Goal: Check status: Check status

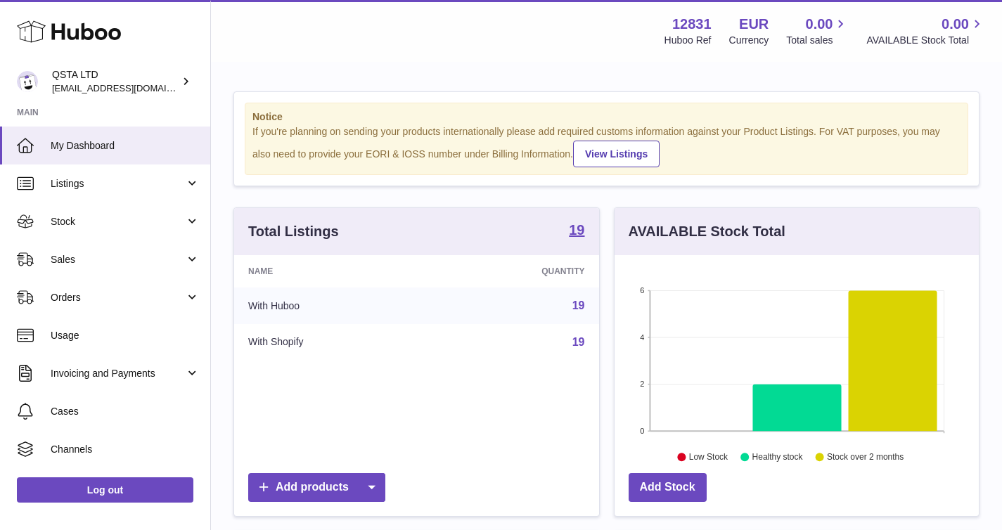
scroll to position [219, 364]
click at [104, 304] on link "Orders" at bounding box center [105, 297] width 210 height 38
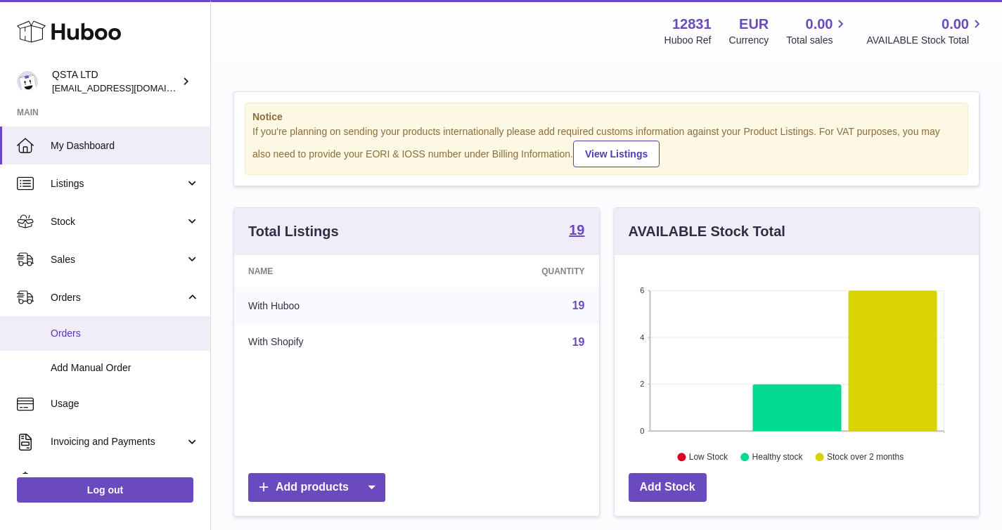
click at [97, 335] on span "Orders" at bounding box center [125, 333] width 149 height 13
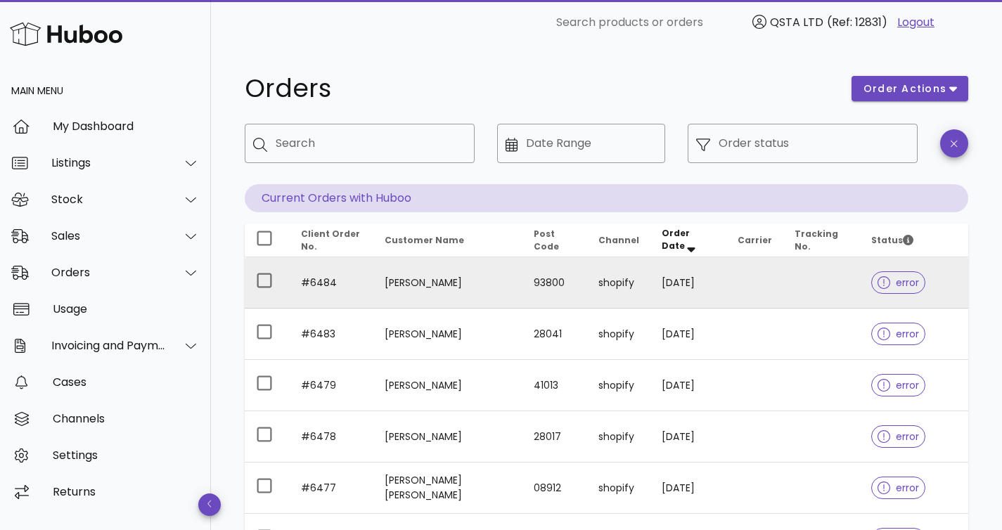
click at [363, 293] on td "#6484" at bounding box center [332, 282] width 84 height 51
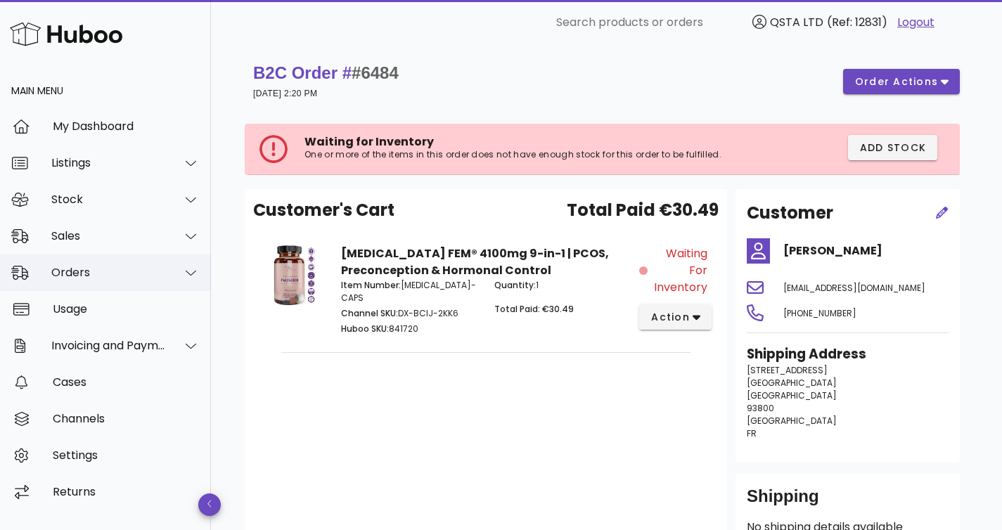
click at [92, 280] on div "Orders" at bounding box center [105, 273] width 211 height 37
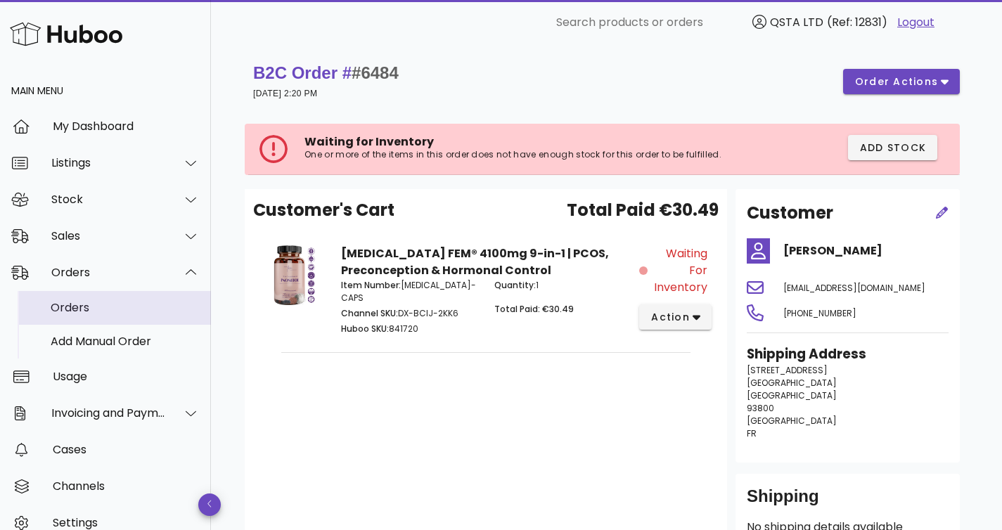
click at [100, 307] on div "Orders" at bounding box center [125, 307] width 149 height 13
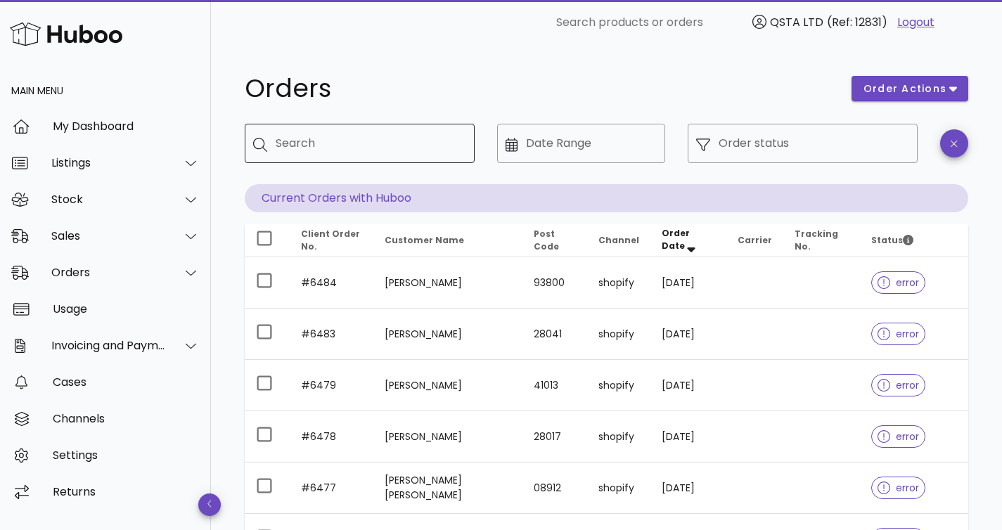
click at [414, 151] on input "Search" at bounding box center [370, 143] width 188 height 22
paste input "****"
type input "****"
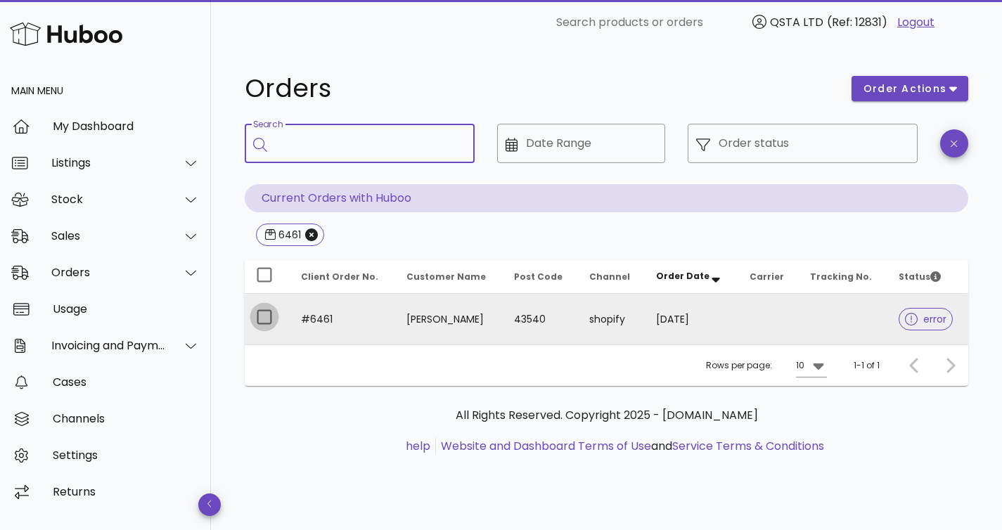
click at [261, 316] on div at bounding box center [264, 317] width 24 height 24
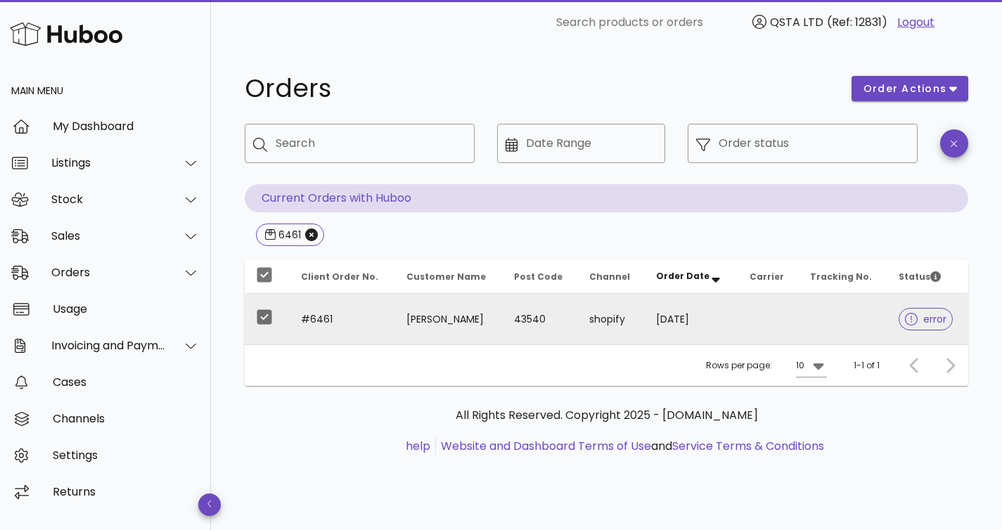
click at [563, 314] on td "43540" at bounding box center [540, 319] width 75 height 51
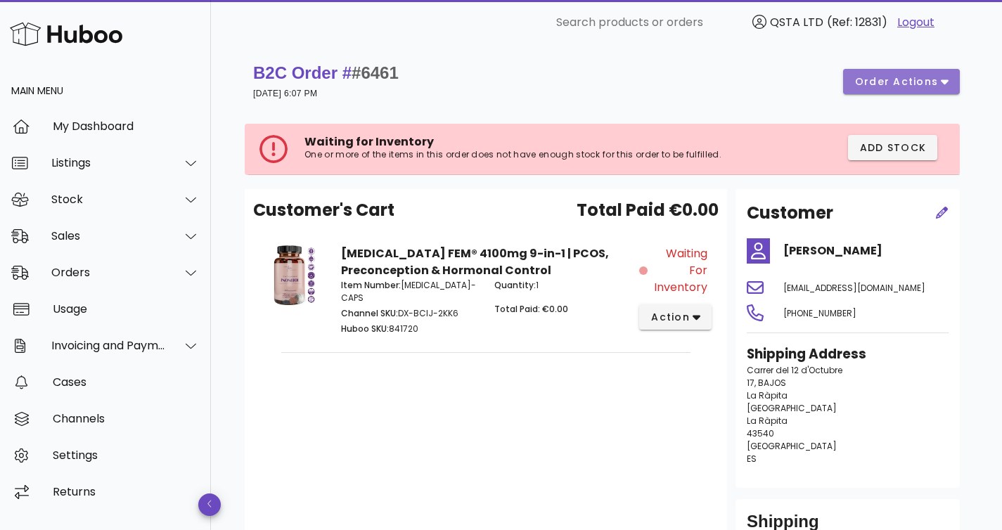
click at [917, 71] on button "order actions" at bounding box center [901, 81] width 117 height 25
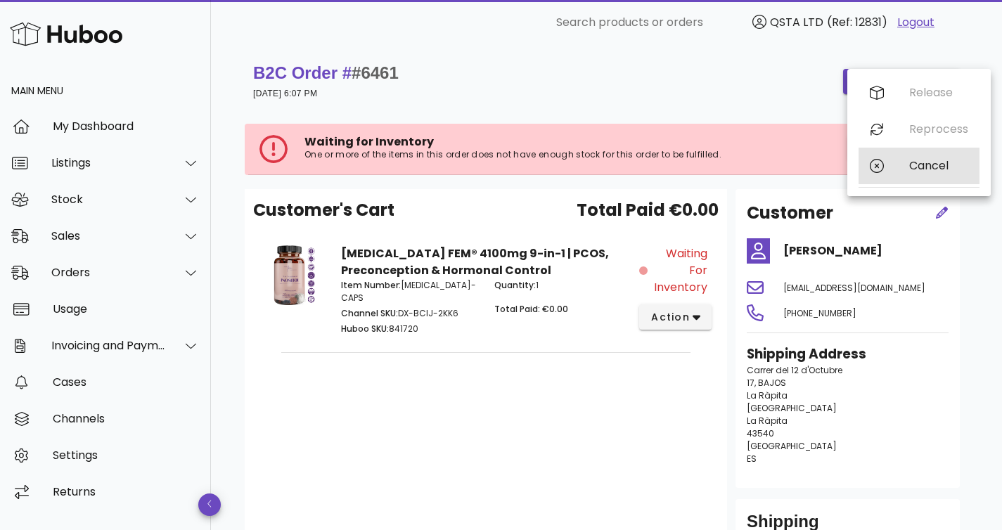
click at [901, 168] on div "Cancel" at bounding box center [918, 166] width 121 height 37
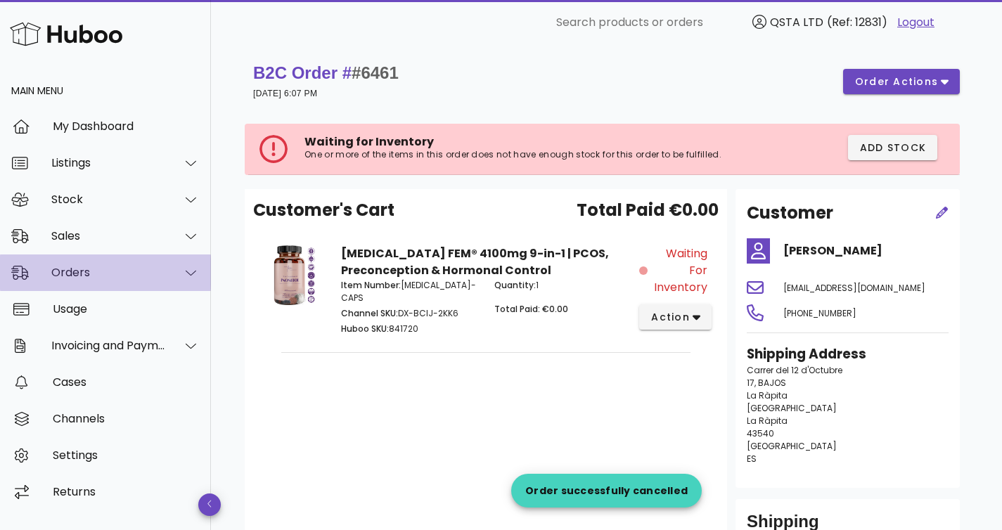
click at [96, 278] on div "Orders" at bounding box center [108, 272] width 115 height 13
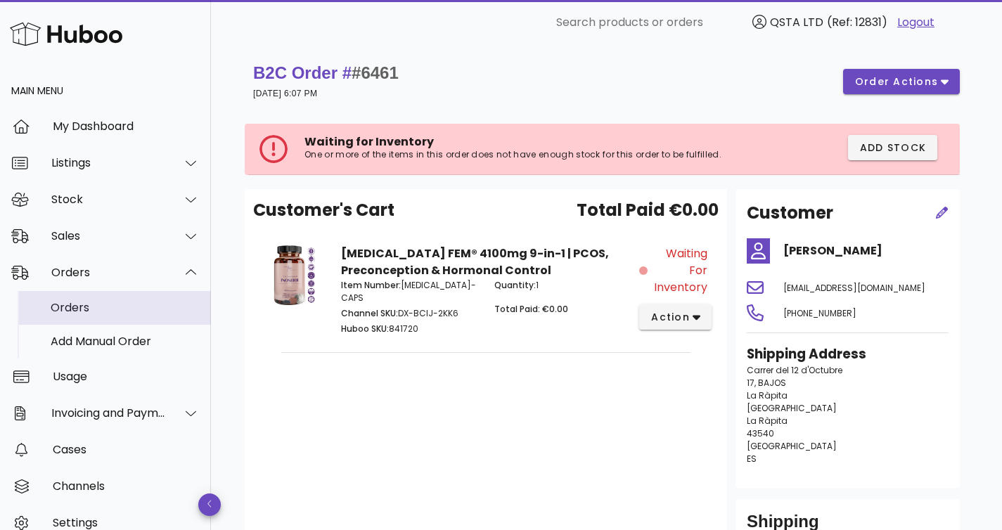
click at [94, 315] on div "Orders" at bounding box center [125, 307] width 149 height 30
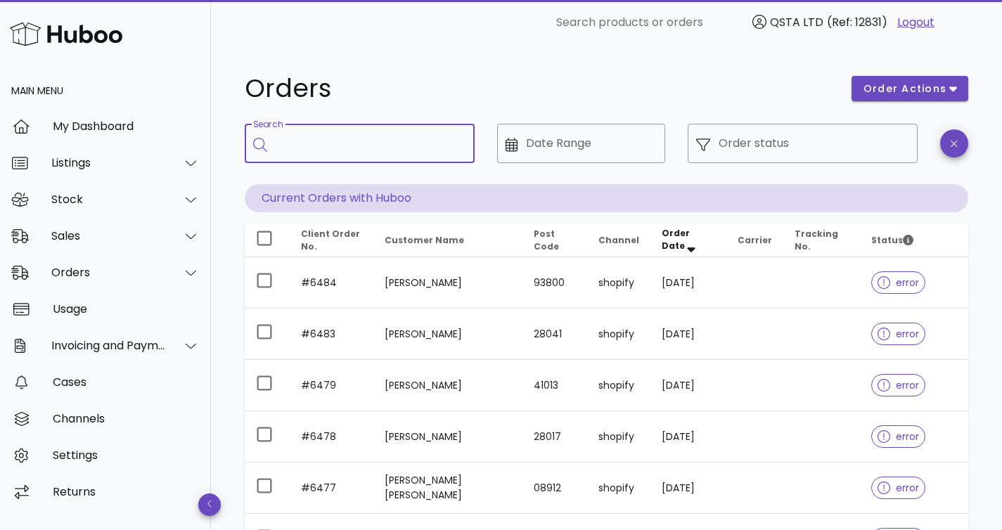
click at [394, 133] on input "Search" at bounding box center [370, 143] width 188 height 22
paste input "****"
type input "****"
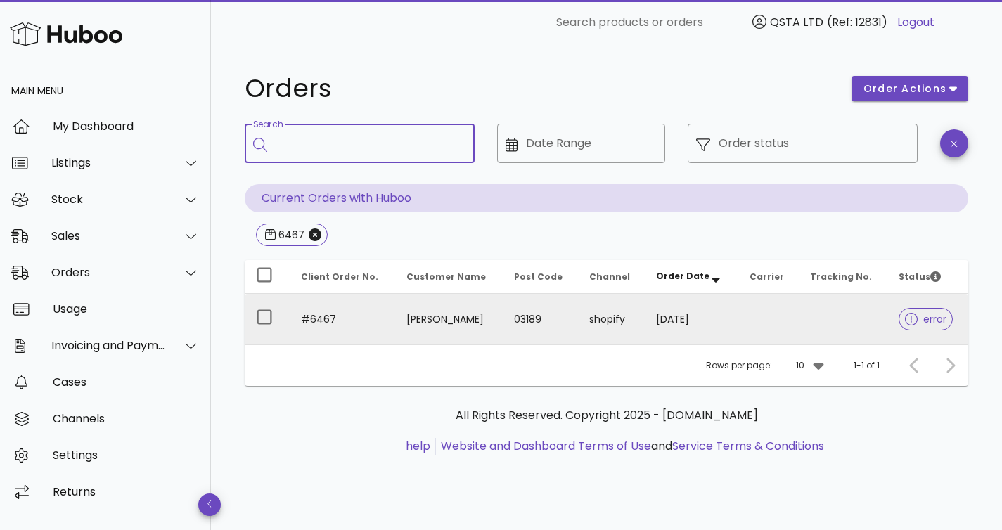
click at [820, 315] on td at bounding box center [843, 319] width 89 height 51
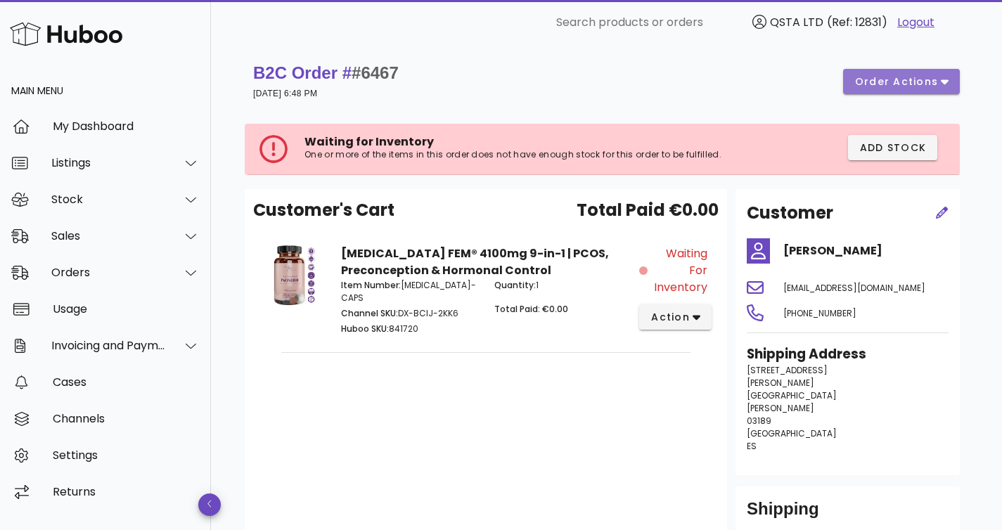
click at [890, 82] on span "order actions" at bounding box center [896, 82] width 84 height 15
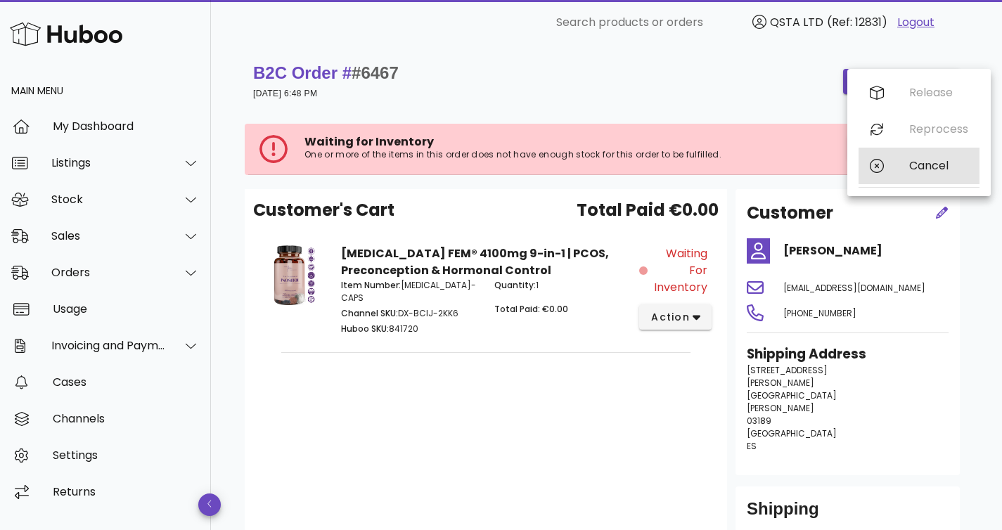
click at [888, 167] on div "Cancel" at bounding box center [918, 166] width 121 height 37
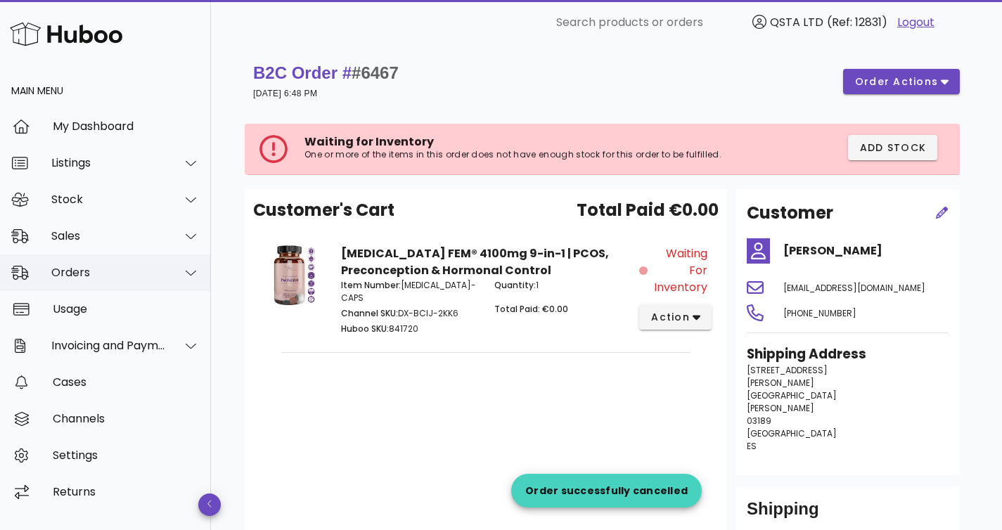
click at [94, 269] on div "Orders" at bounding box center [108, 272] width 115 height 13
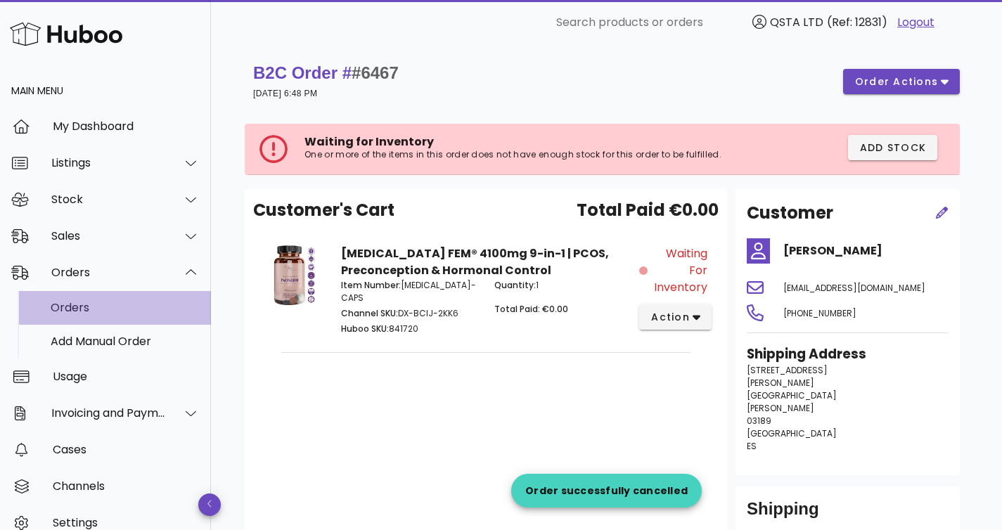
click at [101, 307] on div "Orders" at bounding box center [125, 307] width 149 height 13
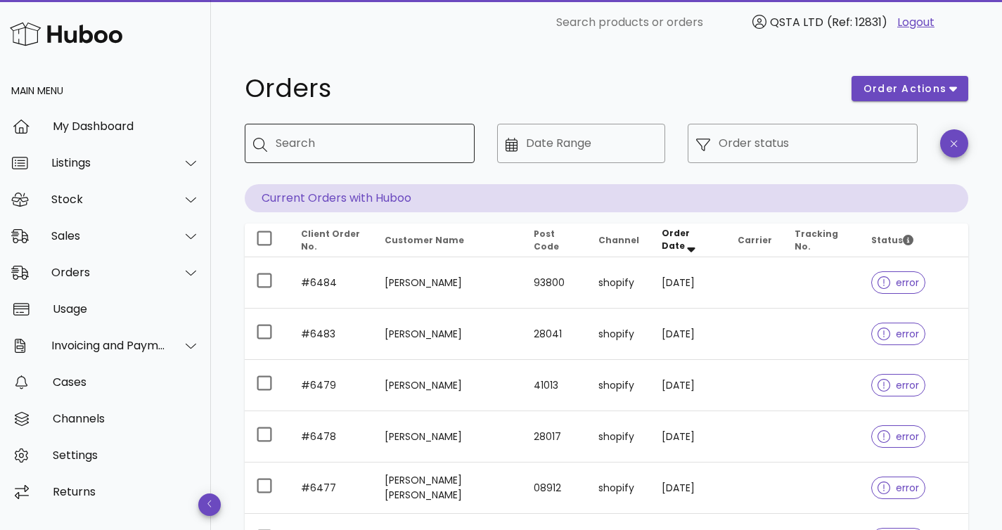
click at [329, 152] on input "Search" at bounding box center [370, 143] width 188 height 22
paste input "****"
paste input "*****"
type input "****"
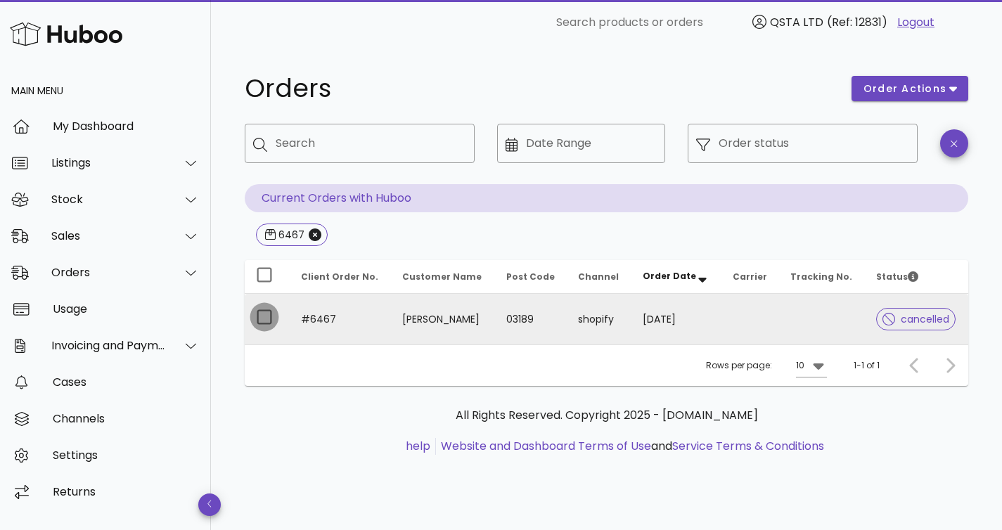
click at [262, 320] on div at bounding box center [264, 317] width 24 height 24
click at [461, 322] on td "[PERSON_NAME]" at bounding box center [442, 319] width 103 height 51
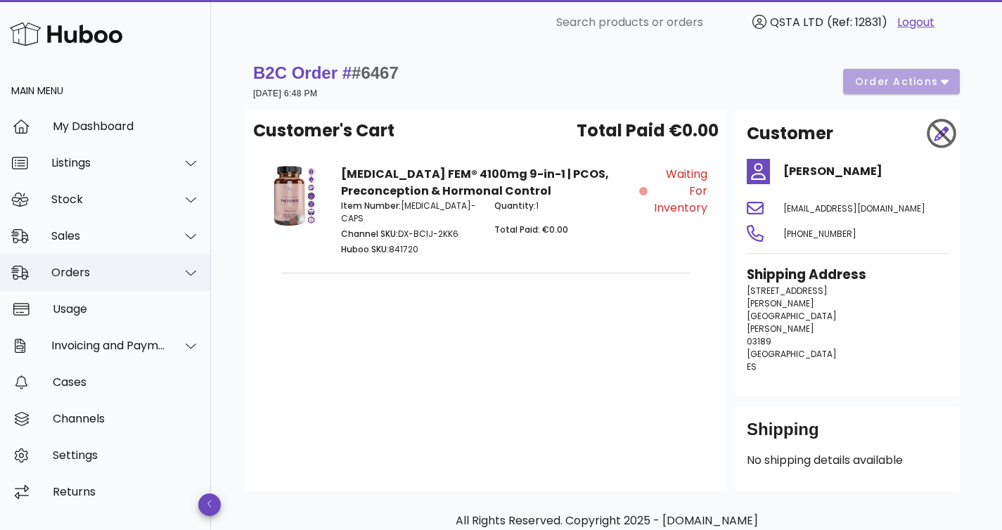
click at [104, 271] on div "Orders" at bounding box center [108, 272] width 115 height 13
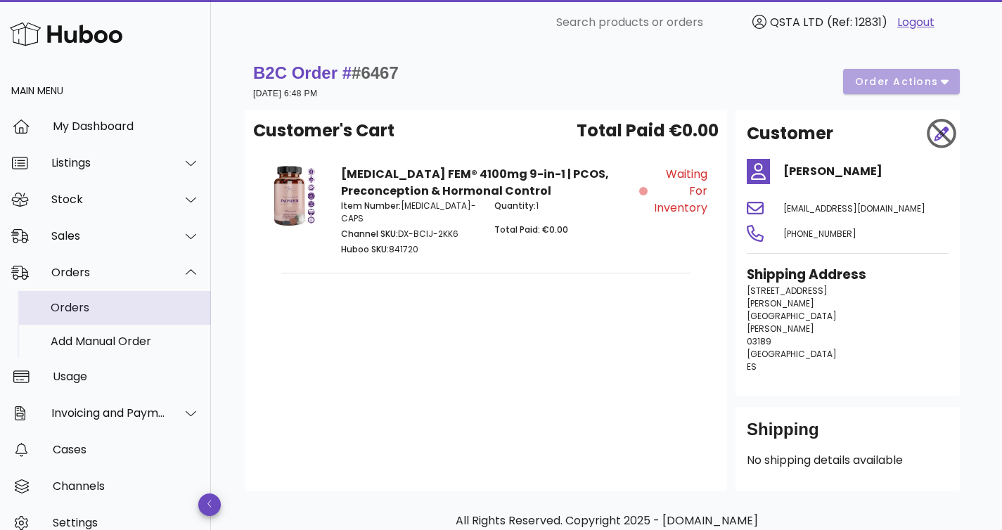
click at [89, 308] on div "Orders" at bounding box center [125, 307] width 149 height 13
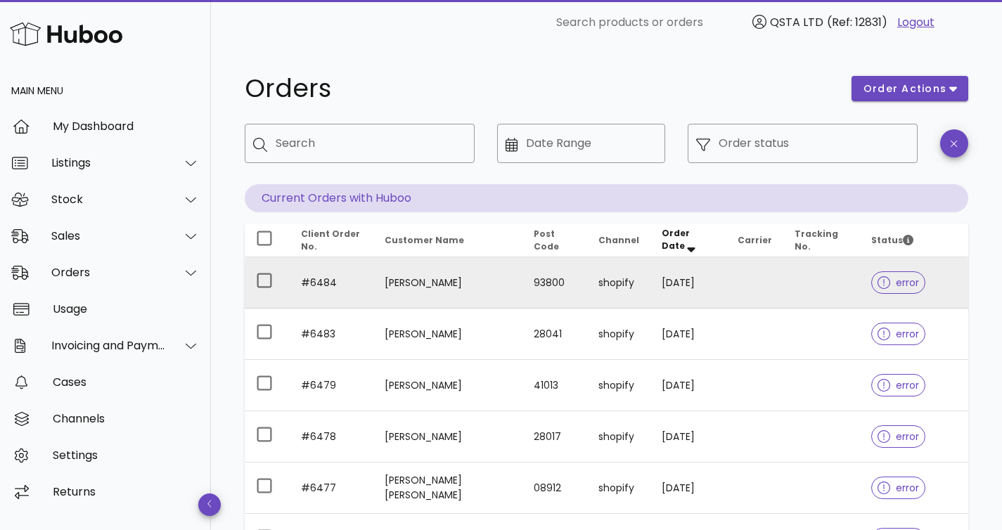
click at [447, 290] on td "[PERSON_NAME]" at bounding box center [447, 282] width 149 height 51
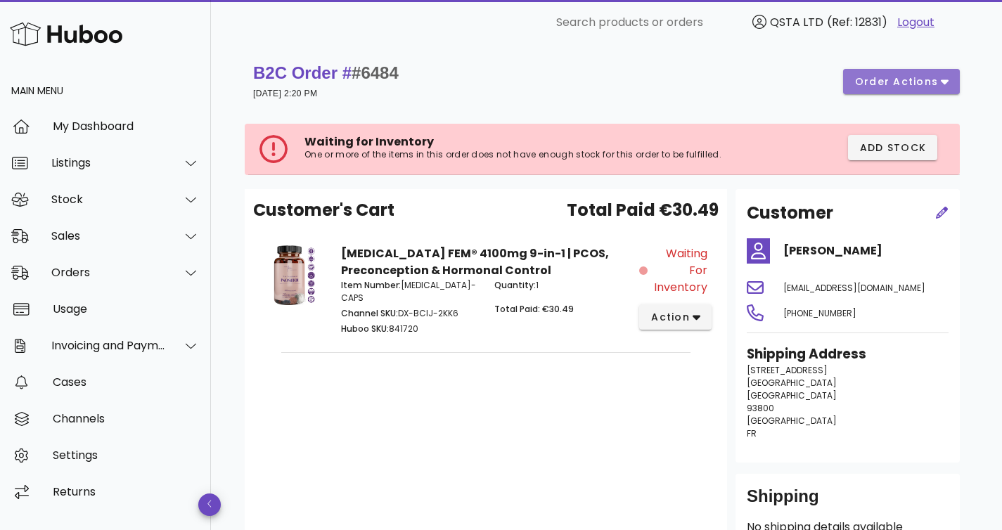
click at [930, 75] on span "order actions" at bounding box center [896, 82] width 84 height 15
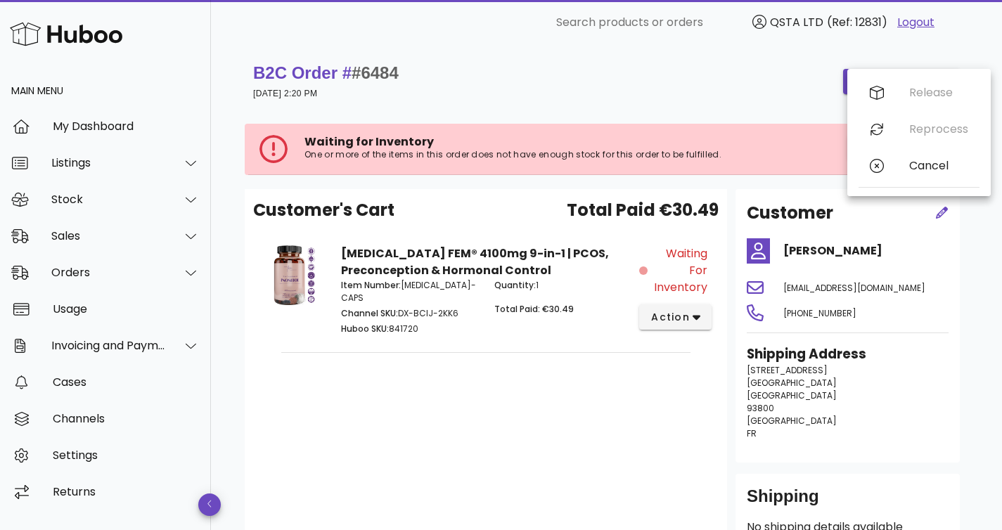
click at [753, 81] on div "B2C Order # #6484 [DATE] 2:20 PM order actions" at bounding box center [606, 81] width 707 height 39
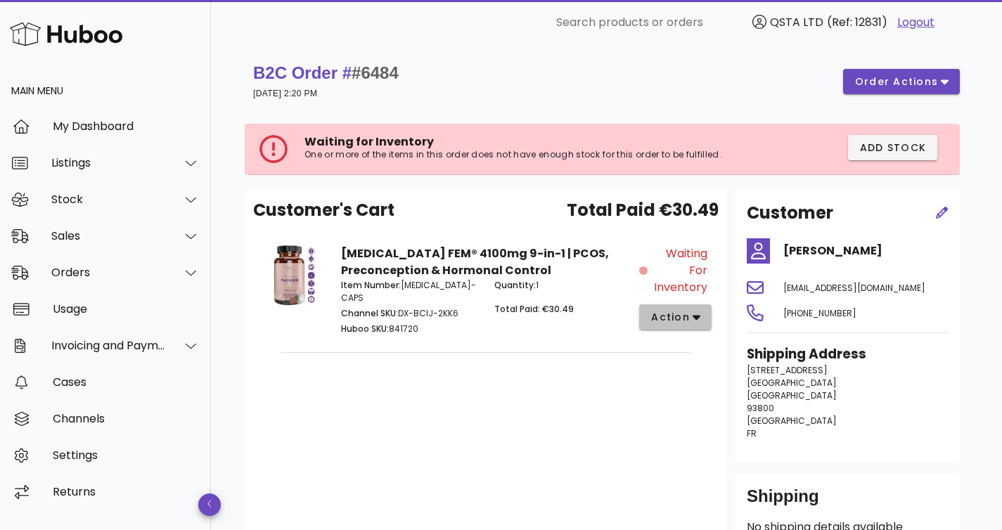
click at [701, 318] on button "action" at bounding box center [675, 316] width 72 height 25
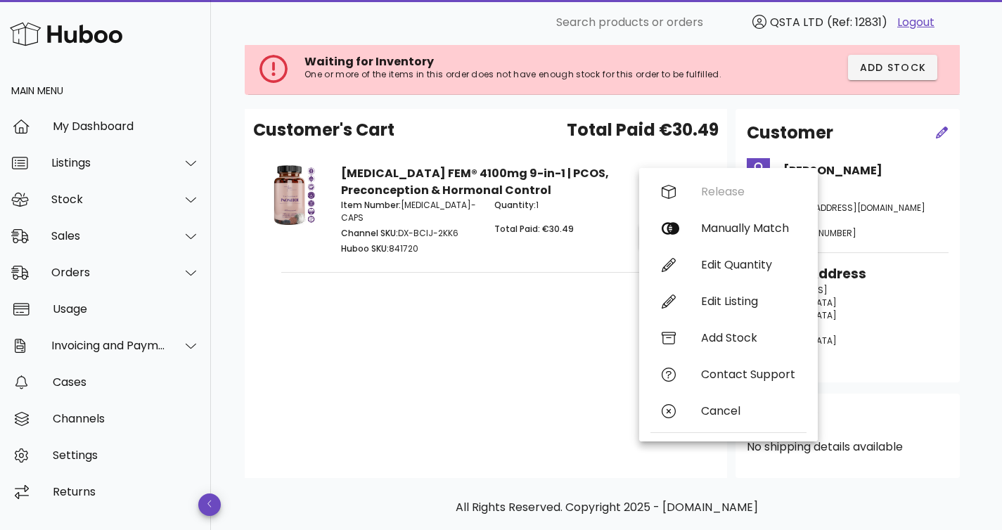
scroll to position [139, 0]
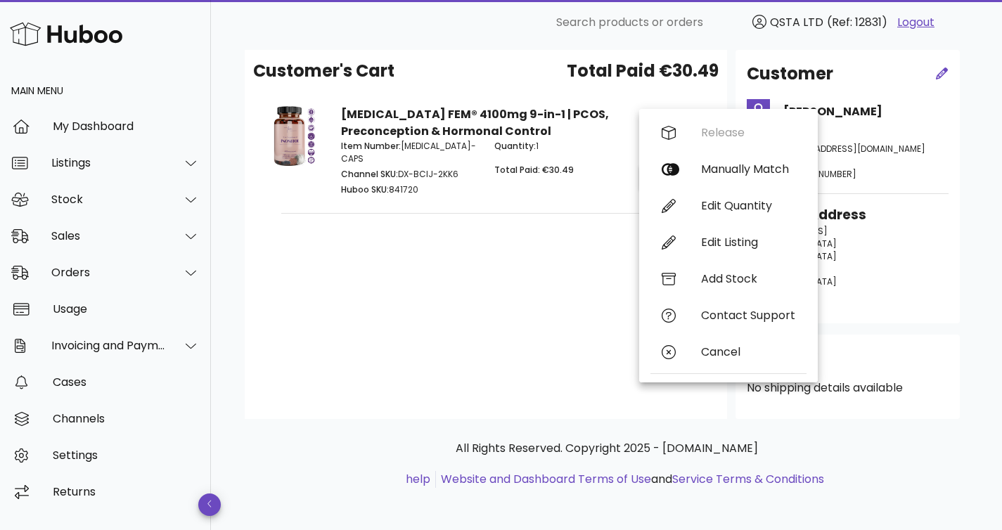
click at [521, 302] on div "Customer's Cart Total Paid €30.49 [MEDICAL_DATA] FEM® 4100mg 9-in-1 | PCOS, Pre…" at bounding box center [486, 234] width 482 height 369
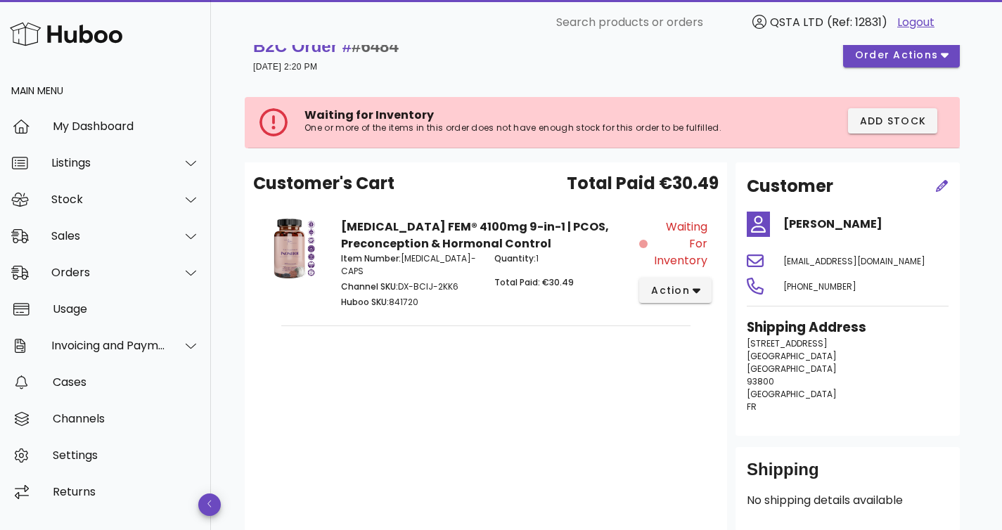
scroll to position [0, 0]
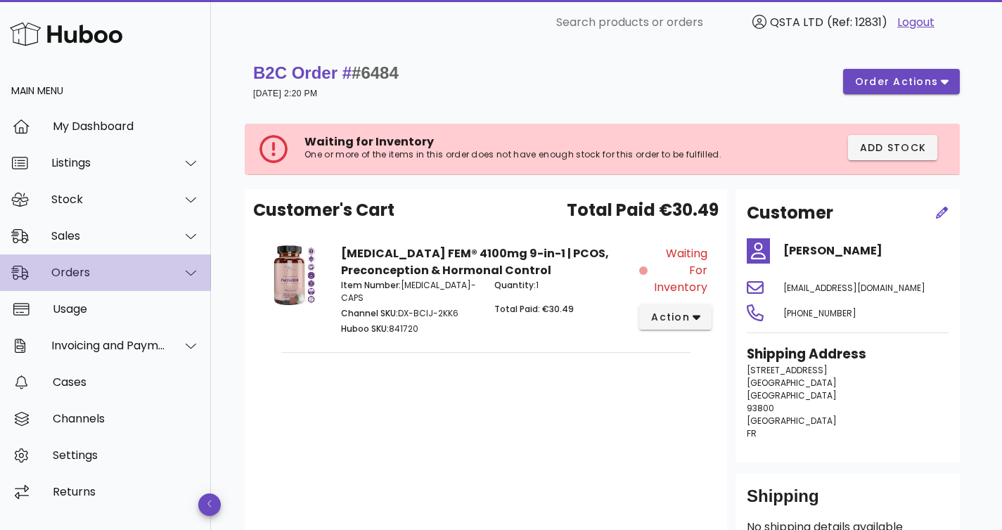
click at [106, 271] on div "Orders" at bounding box center [108, 272] width 115 height 13
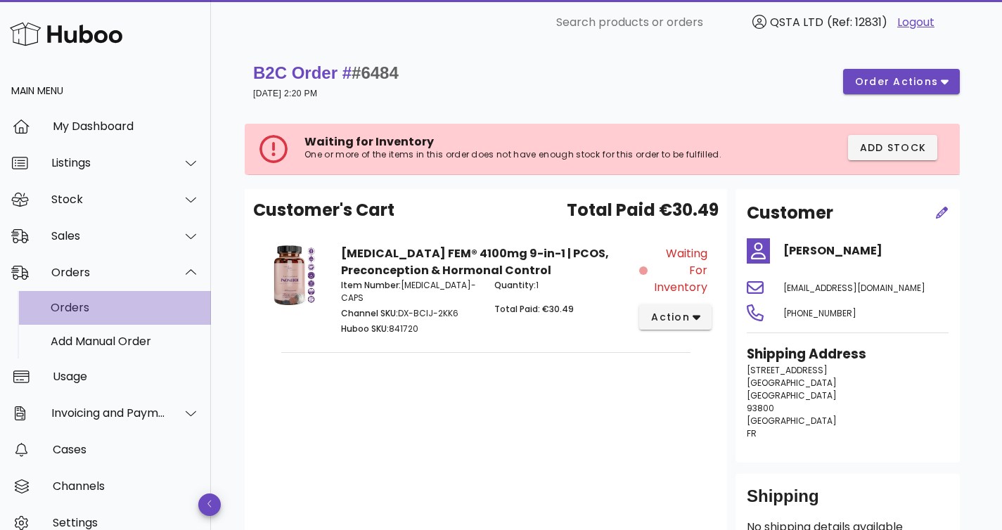
click at [101, 303] on div "Orders" at bounding box center [125, 307] width 149 height 13
